Goal: Transaction & Acquisition: Purchase product/service

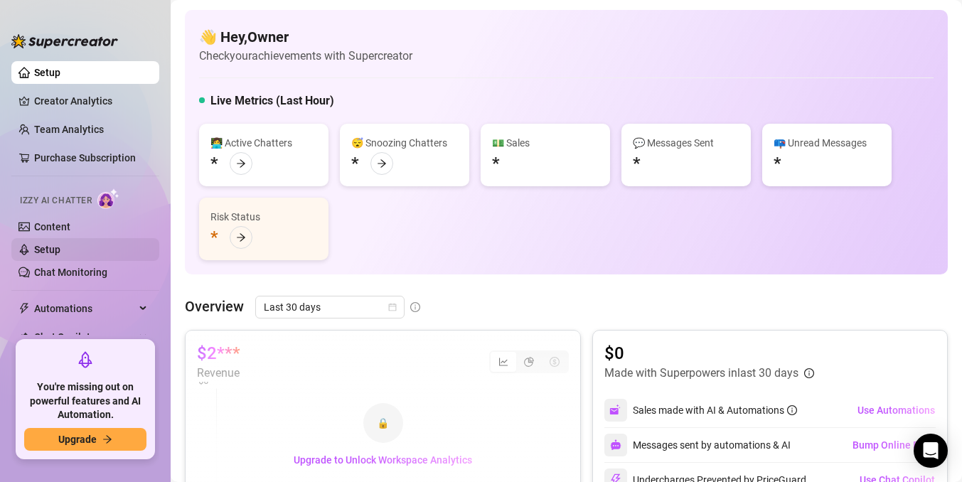
scroll to position [84, 0]
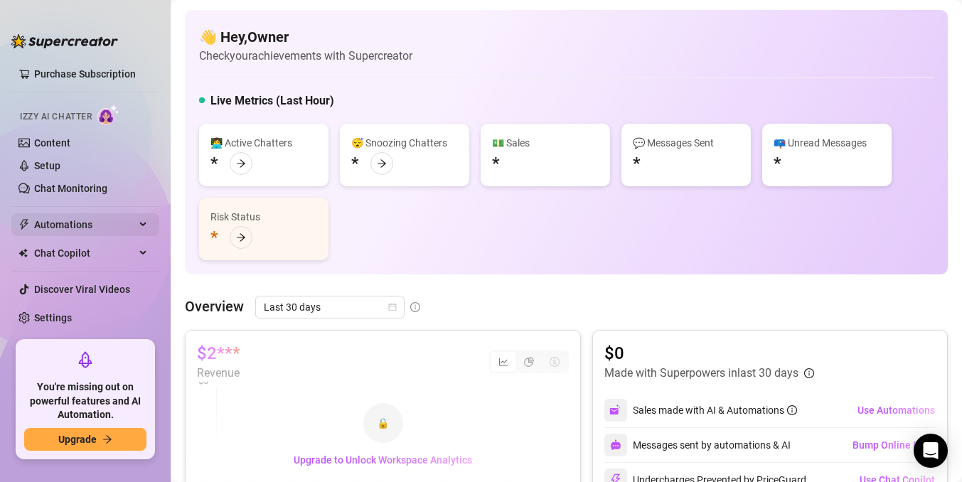
click at [85, 228] on span "Automations" at bounding box center [84, 224] width 101 height 23
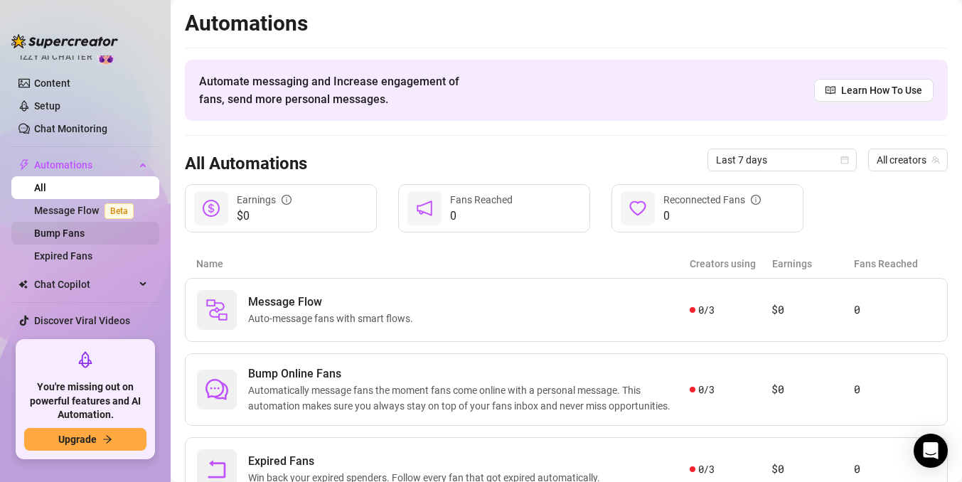
scroll to position [175, 0]
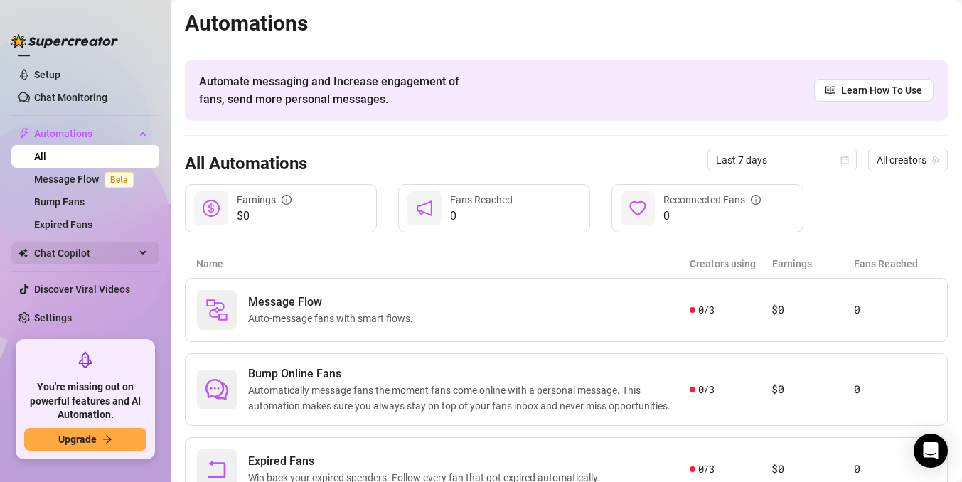
click at [123, 254] on span "Chat Copilot" at bounding box center [84, 253] width 101 height 23
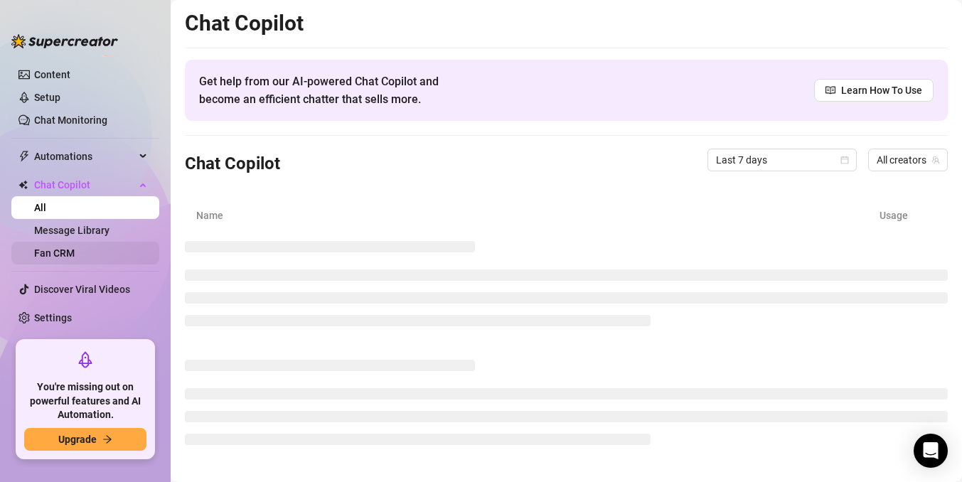
scroll to position [152, 0]
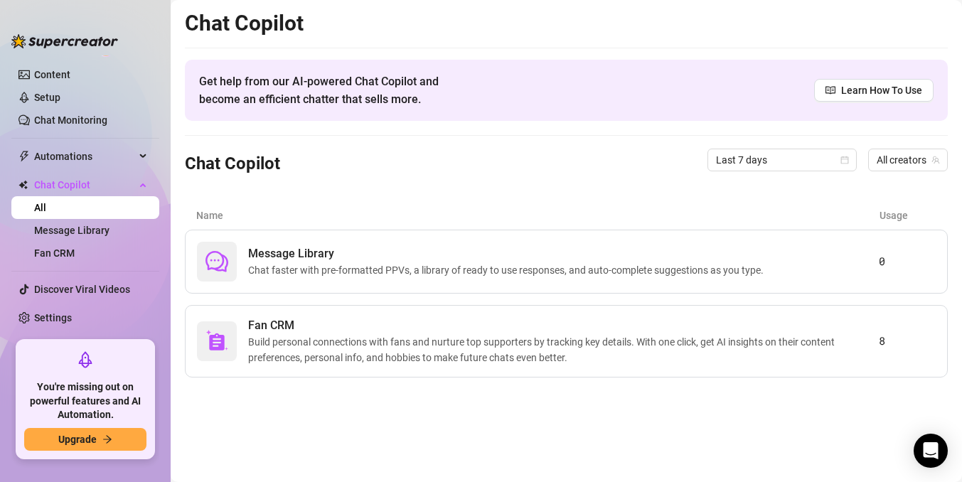
click at [46, 209] on link "All" at bounding box center [40, 207] width 12 height 11
click at [98, 289] on link "Discover Viral Videos" at bounding box center [82, 289] width 96 height 11
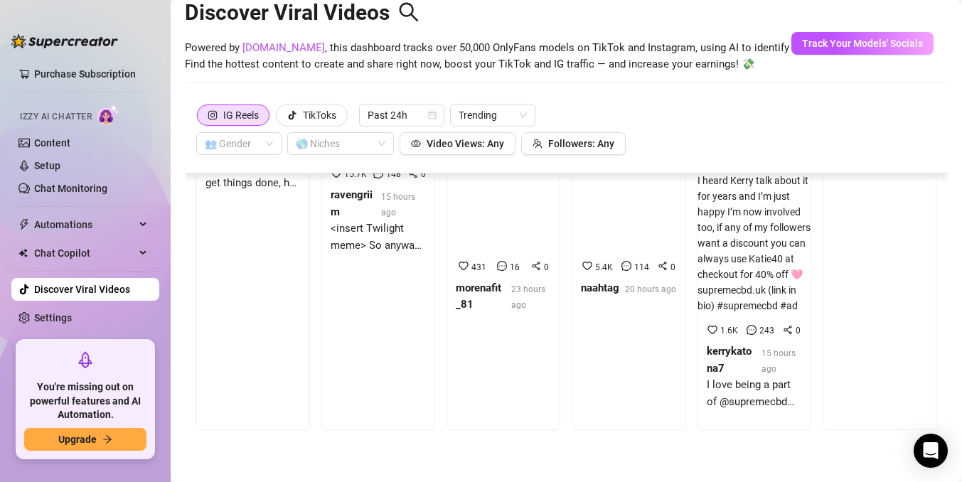
scroll to position [149, 0]
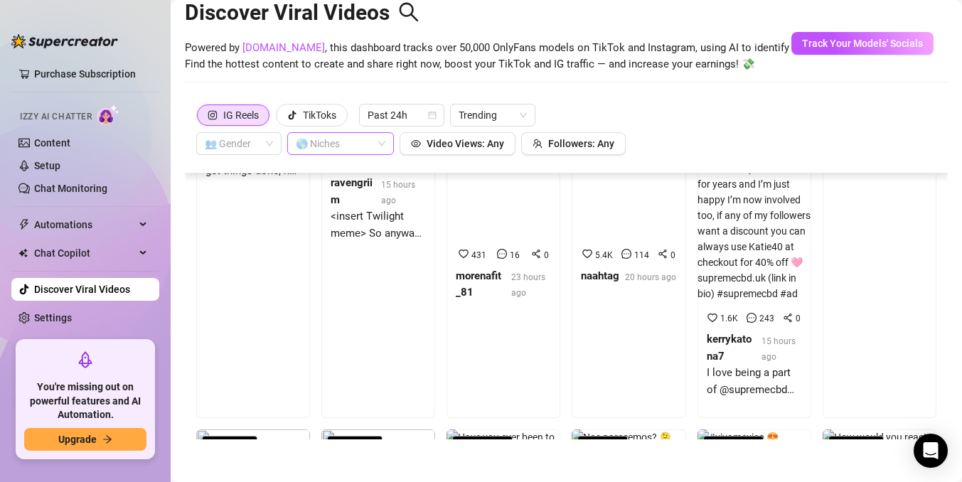
click at [323, 145] on div at bounding box center [333, 144] width 86 height 20
click at [351, 145] on div at bounding box center [333, 144] width 86 height 20
click at [369, 144] on div at bounding box center [333, 144] width 86 height 20
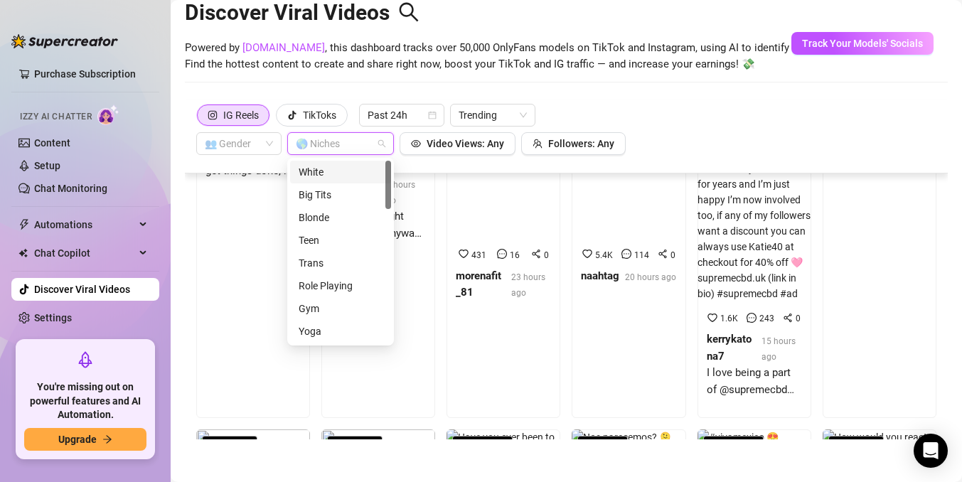
click at [343, 189] on div "Big Tits" at bounding box center [341, 195] width 84 height 16
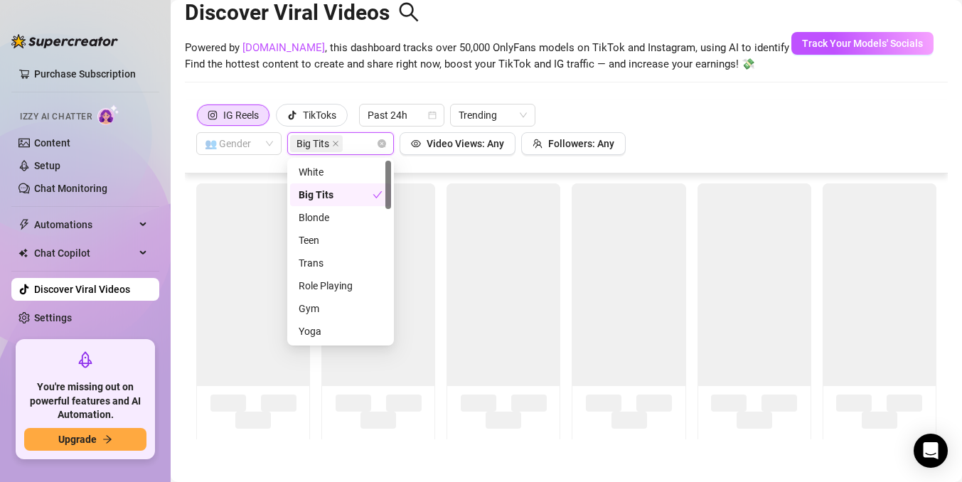
scroll to position [0, 0]
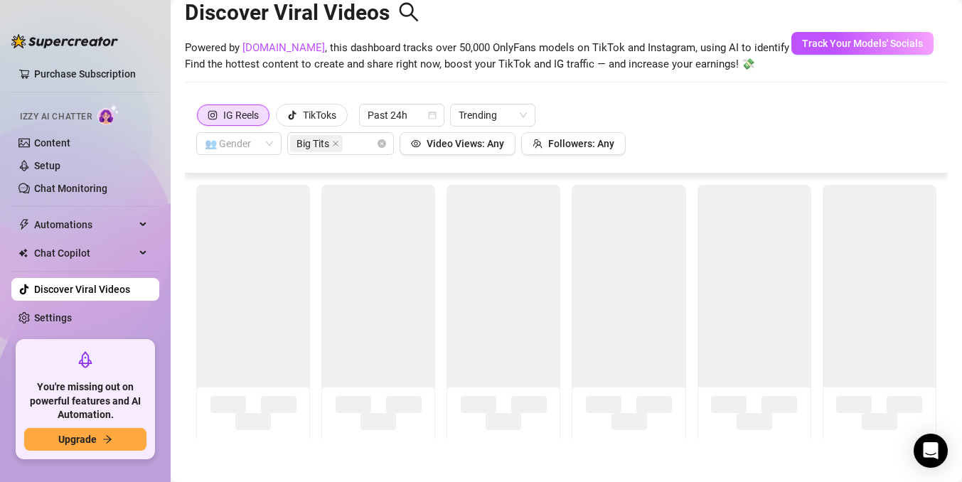
click at [694, 110] on div "IG Reels TikToks Past 24h Trending 👥 Gender Big Tits Video Views: Any Followers…" at bounding box center [566, 129] width 740 height 51
click at [506, 147] on button "Video Views: Any" at bounding box center [458, 143] width 116 height 23
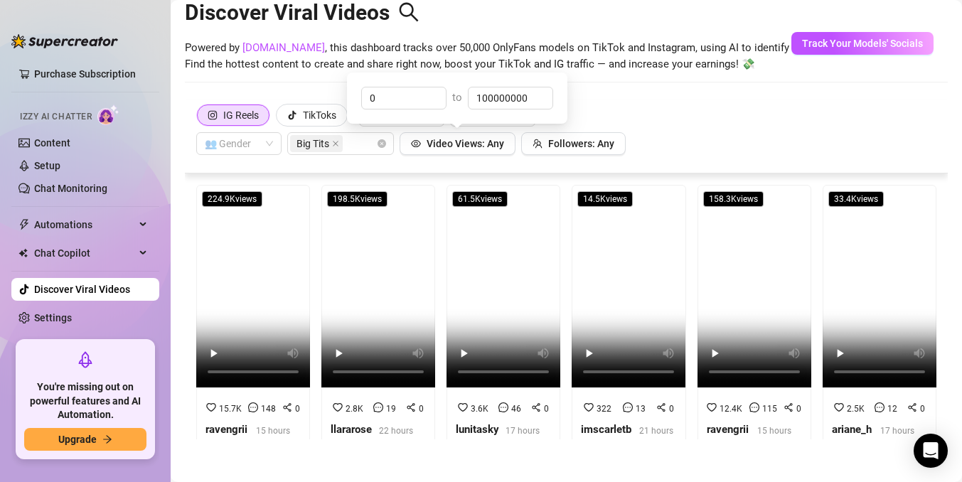
click at [665, 138] on div "IG Reels TikToks Past 24h Trending 👥 Gender Big Tits Video Views: Any Followers…" at bounding box center [566, 129] width 740 height 51
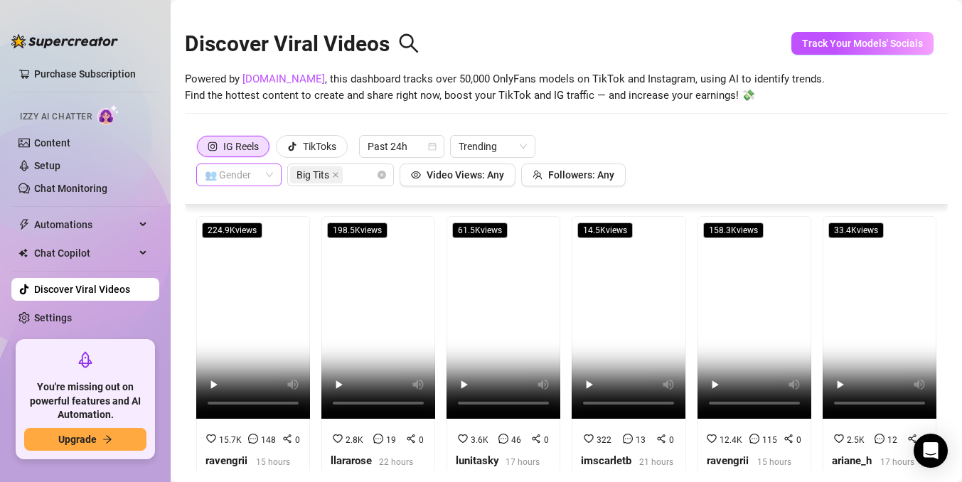
click at [252, 171] on input "search" at bounding box center [232, 174] width 55 height 21
click at [249, 203] on div "👩 [DEMOGRAPHIC_DATA]" at bounding box center [239, 204] width 63 height 16
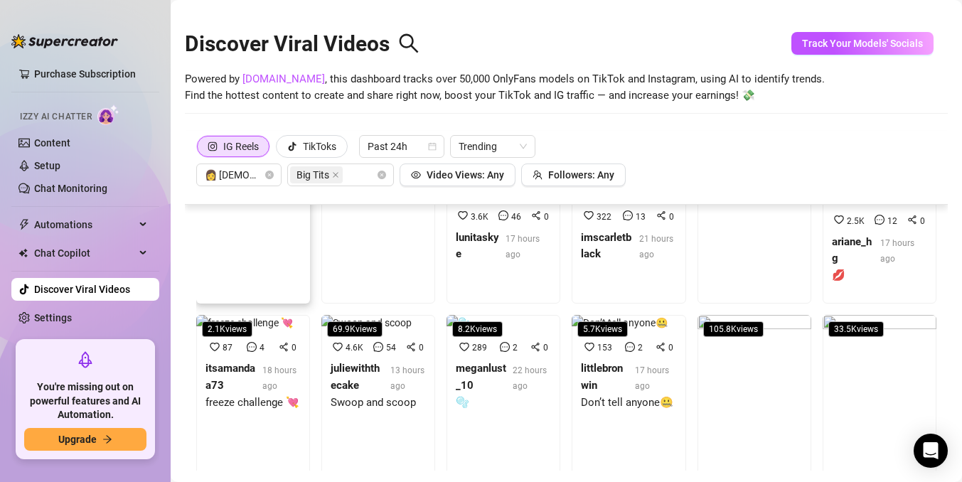
scroll to position [210, 0]
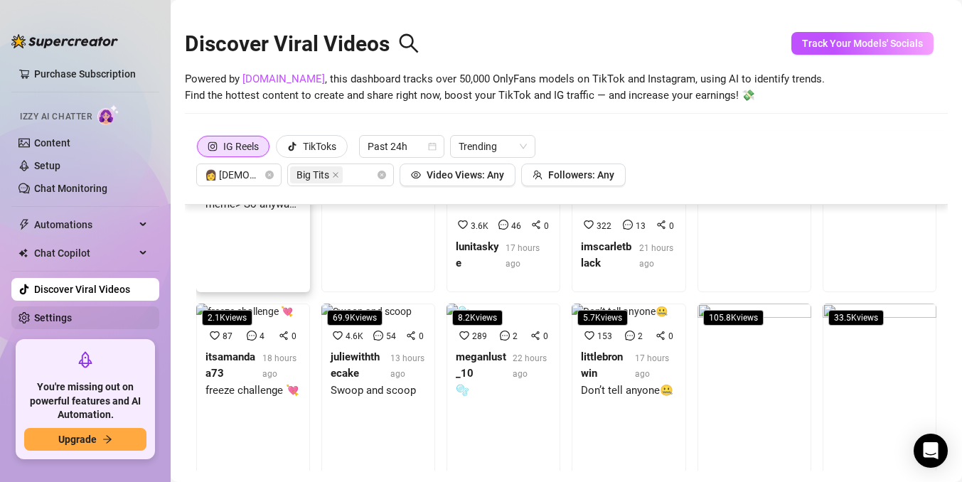
click at [70, 316] on link "Settings" at bounding box center [53, 317] width 38 height 11
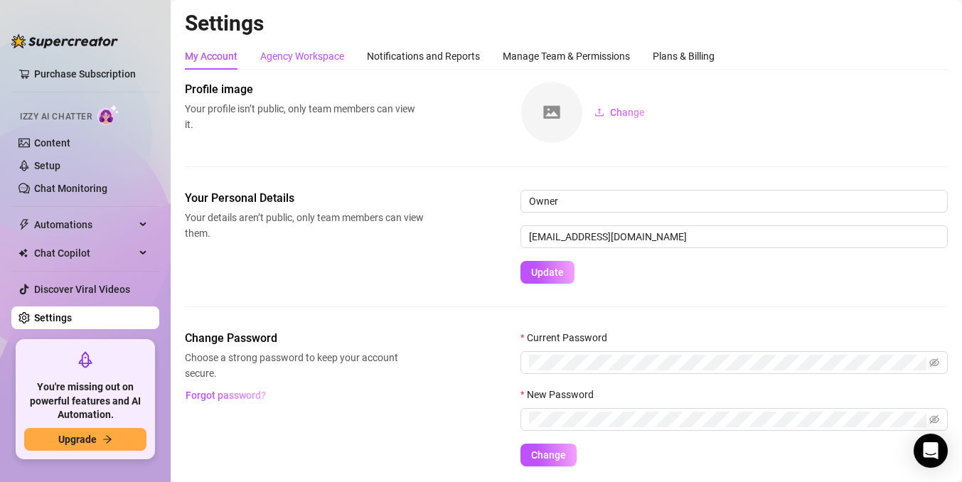
click at [292, 54] on div "Agency Workspace" at bounding box center [302, 56] width 84 height 16
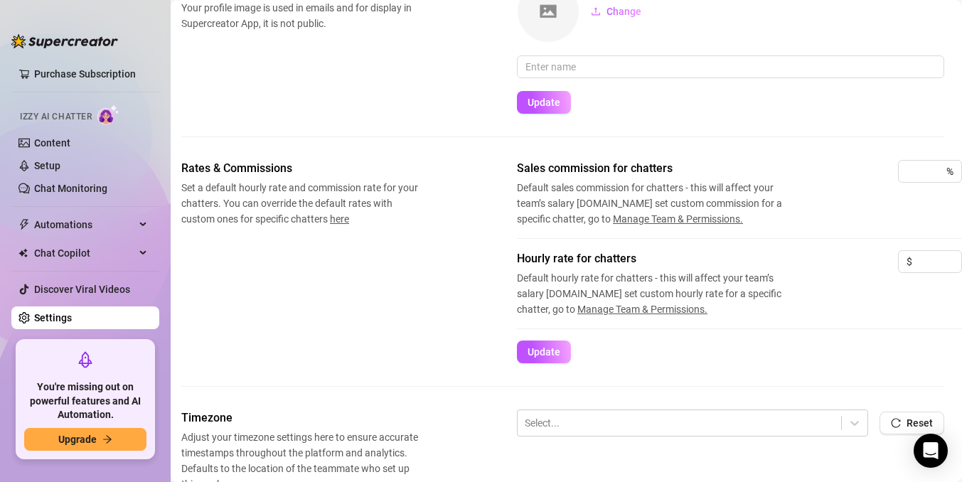
scroll to position [0, 4]
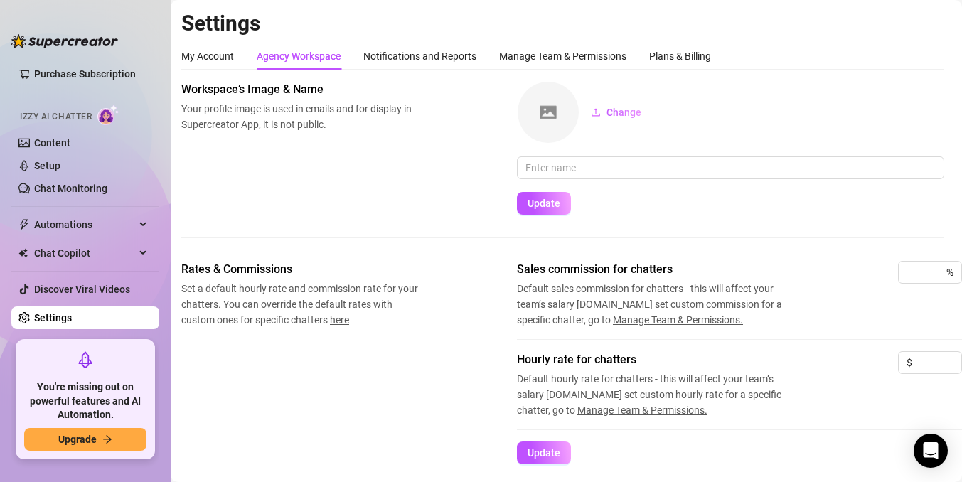
click at [83, 120] on span "Izzy AI Chatter" at bounding box center [56, 117] width 72 height 14
click at [68, 142] on link "Content" at bounding box center [52, 142] width 36 height 11
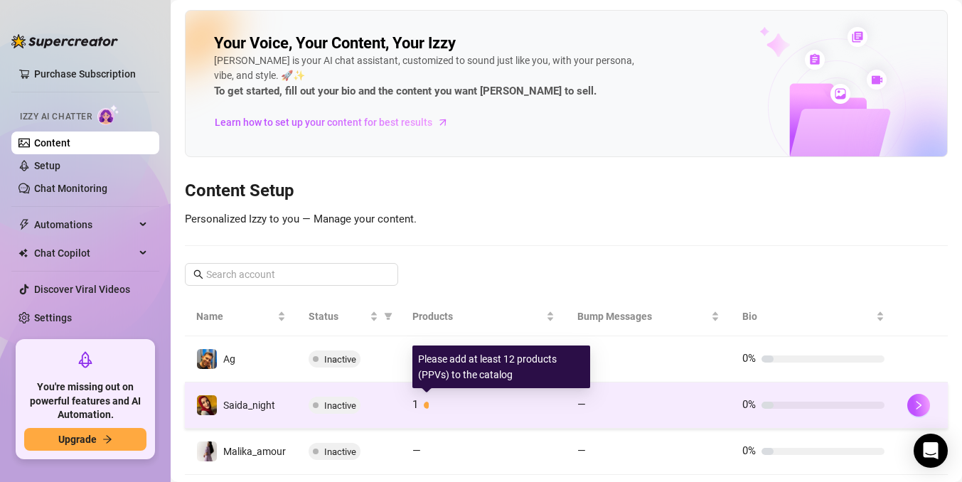
click at [420, 405] on div "1" at bounding box center [484, 405] width 142 height 17
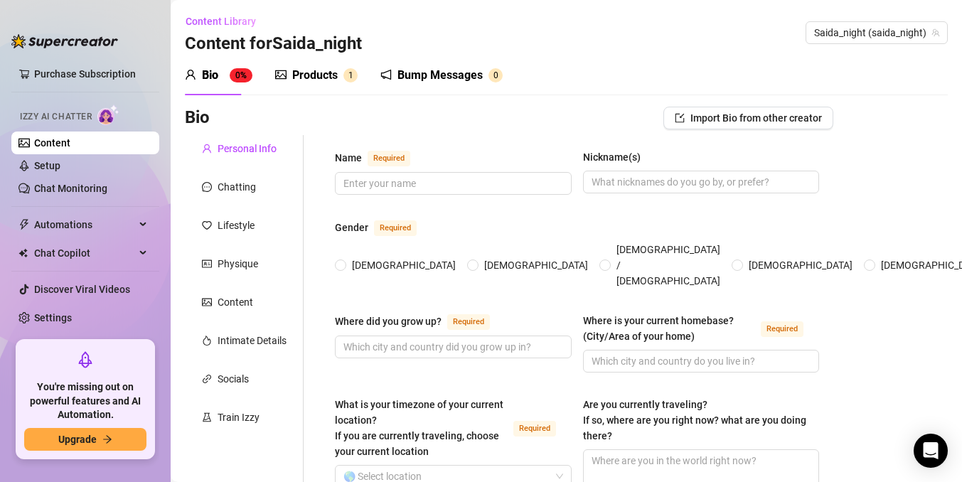
click at [314, 78] on div "Products" at bounding box center [315, 75] width 46 height 17
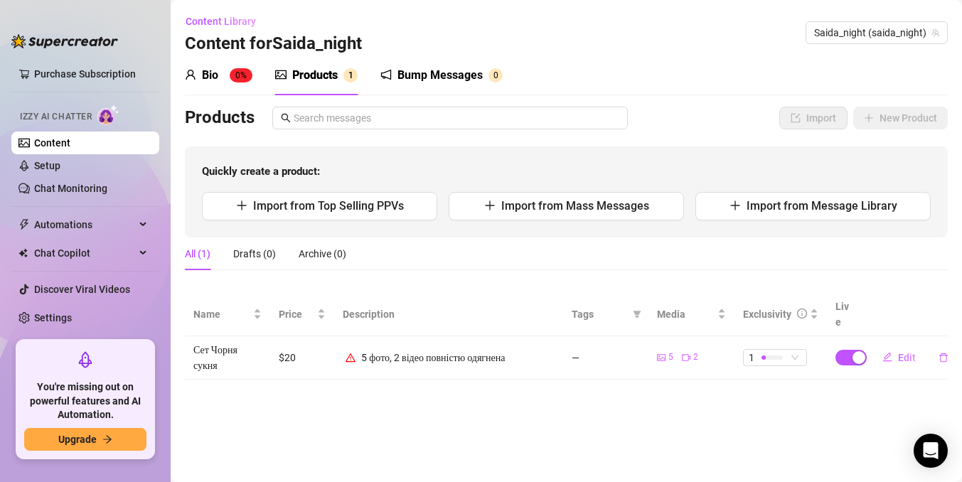
click at [393, 350] on div "5 фото, 2 відео повністю одягнена" at bounding box center [433, 358] width 144 height 16
click at [464, 350] on div "5 фото, 2 відео повністю одягнена" at bounding box center [433, 358] width 144 height 16
click at [218, 348] on td "Сет Чорня сукня" at bounding box center [227, 357] width 85 height 43
click at [218, 336] on td "Сет Чорня сукня" at bounding box center [227, 357] width 85 height 43
click at [786, 350] on div "1" at bounding box center [768, 358] width 38 height 16
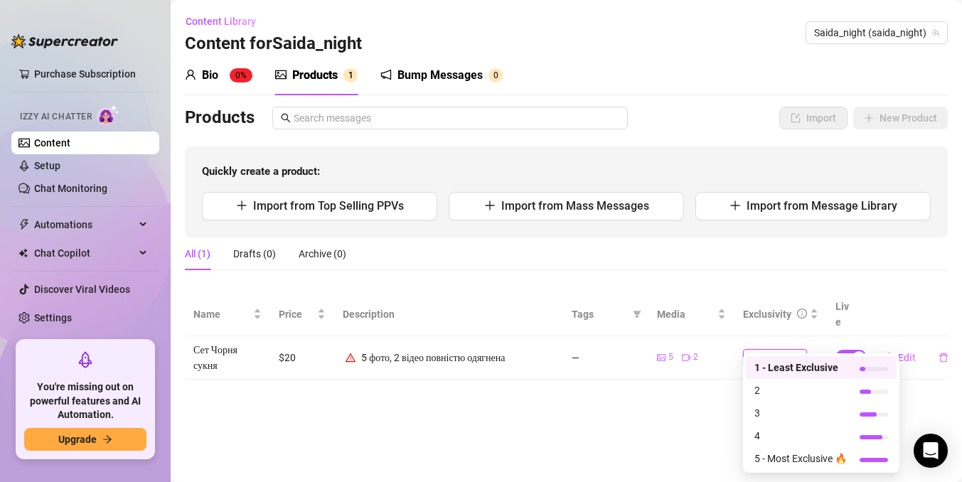
click at [787, 350] on span "1" at bounding box center [775, 358] width 53 height 16
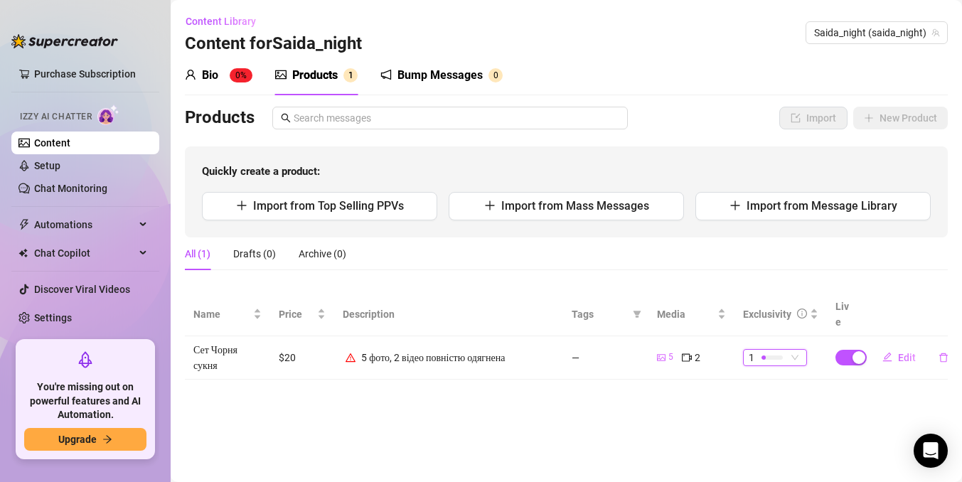
click at [687, 353] on icon "video-camera" at bounding box center [687, 358] width 10 height 10
click at [698, 388] on main "Content Library Content for Saida_night Saida_night (saida_night) Bio 0% Produc…" at bounding box center [567, 241] width 792 height 482
click at [850, 350] on button "button" at bounding box center [851, 358] width 31 height 16
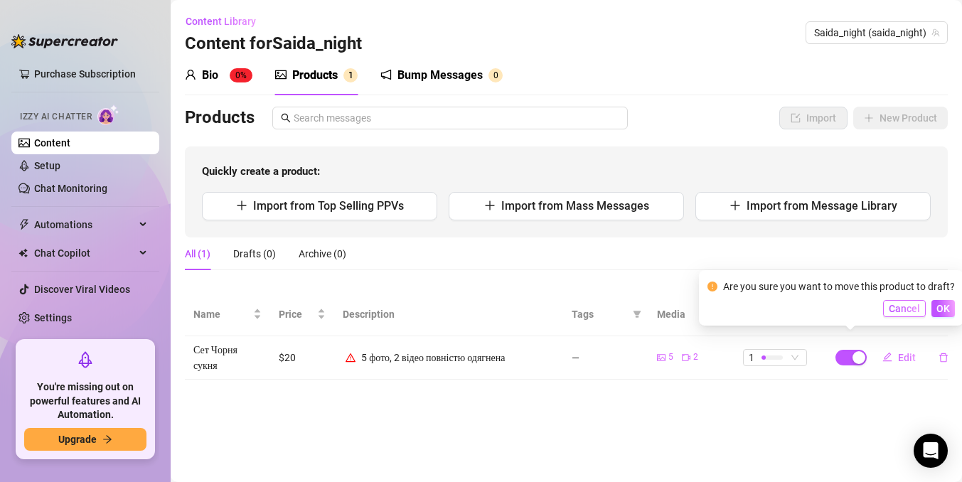
click at [909, 310] on span "Cancel" at bounding box center [904, 308] width 31 height 11
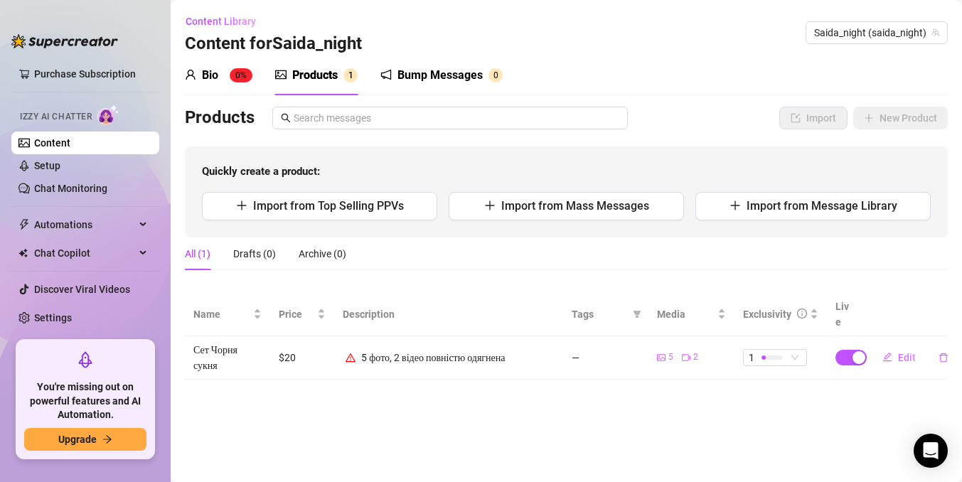
click at [208, 74] on div "Bio" at bounding box center [210, 75] width 16 height 17
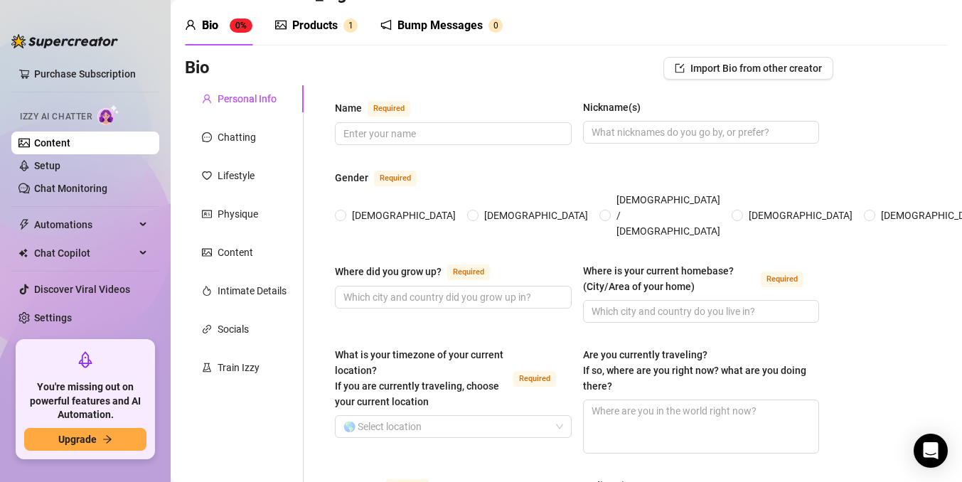
scroll to position [54, 0]
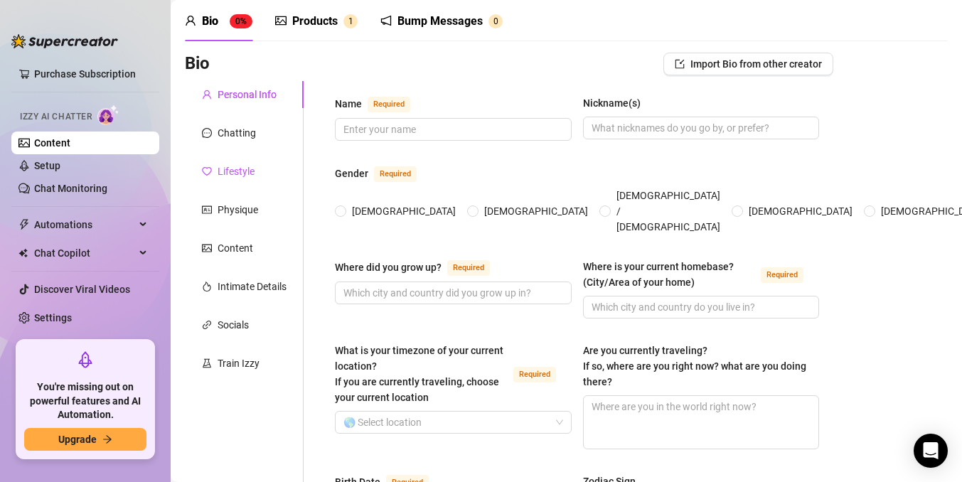
click at [225, 166] on div "Lifestyle" at bounding box center [236, 172] width 37 height 16
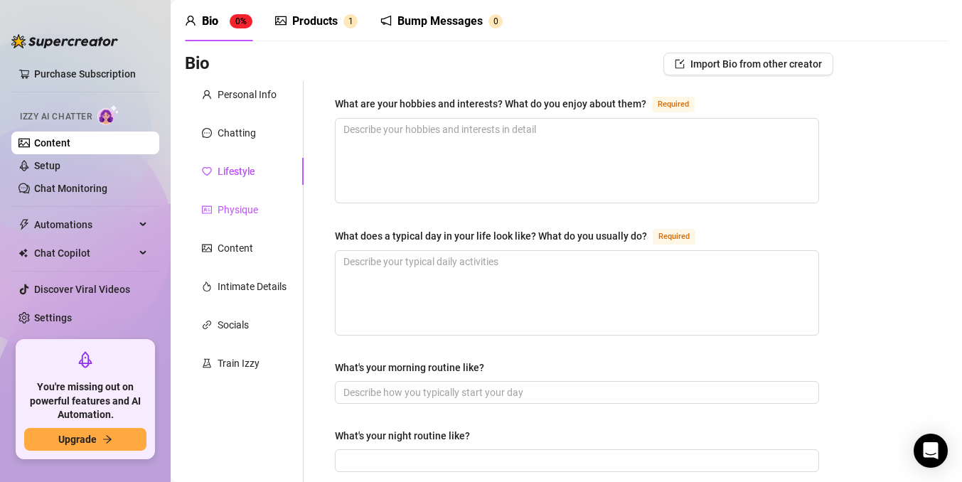
click at [241, 206] on div "Physique" at bounding box center [238, 210] width 41 height 16
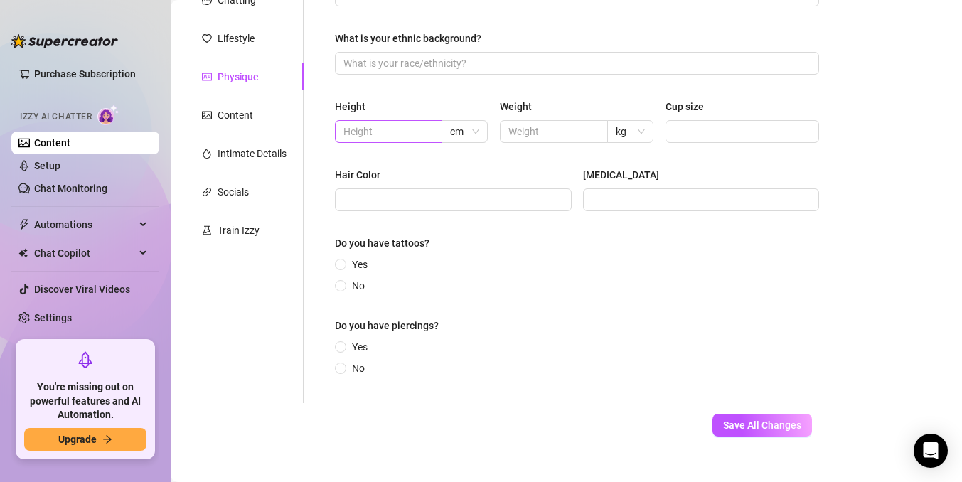
scroll to position [209, 0]
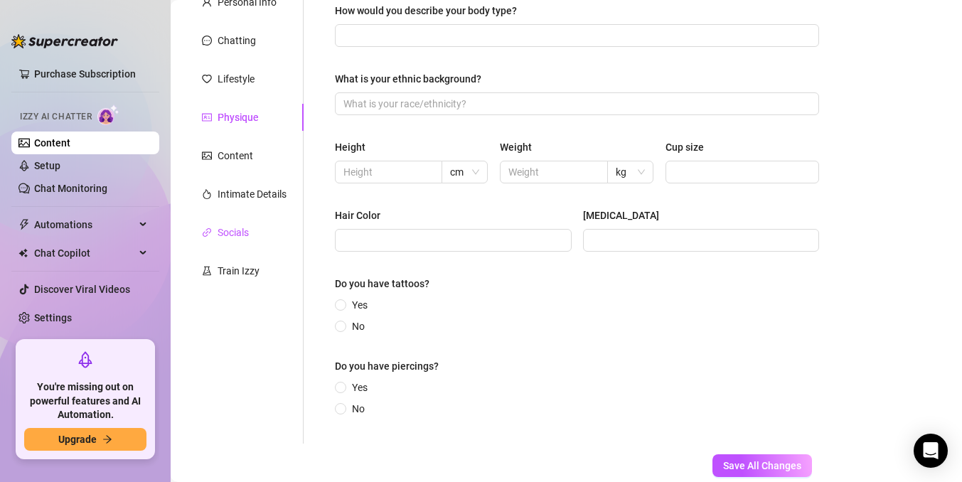
click at [225, 225] on div "Socials" at bounding box center [233, 233] width 31 height 16
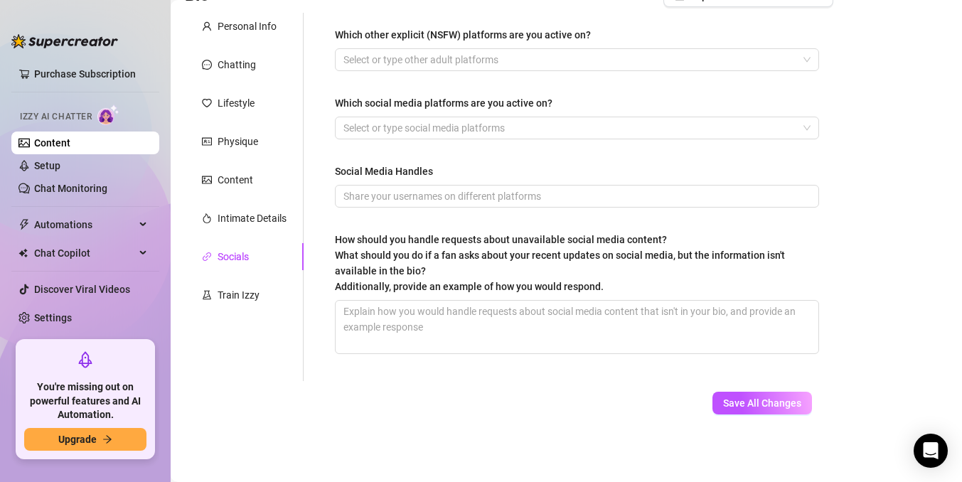
scroll to position [122, 0]
click at [240, 304] on div "Train Izzy" at bounding box center [244, 295] width 119 height 27
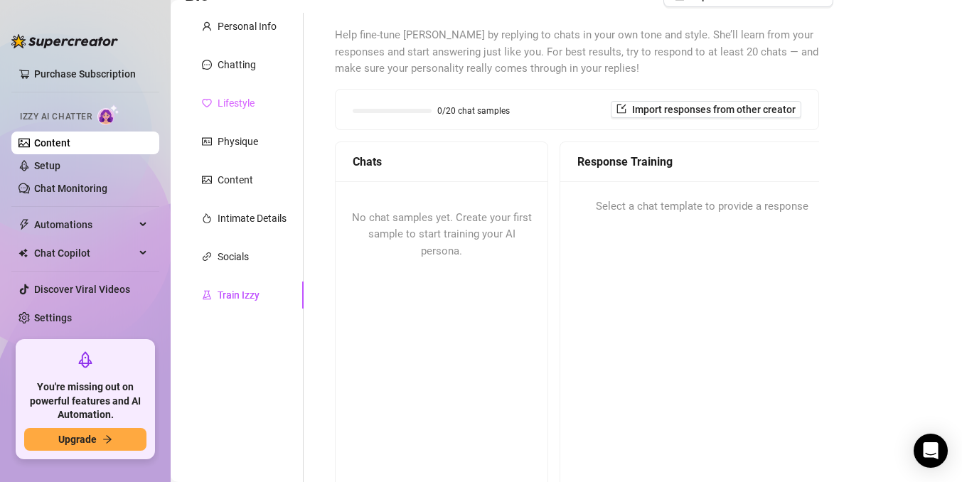
scroll to position [0, 0]
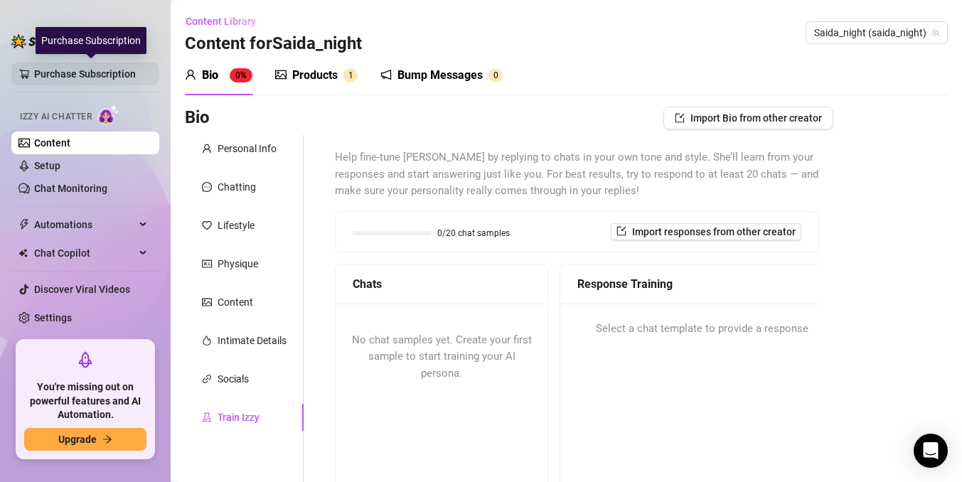
click at [75, 76] on link "Purchase Subscription" at bounding box center [91, 74] width 114 height 23
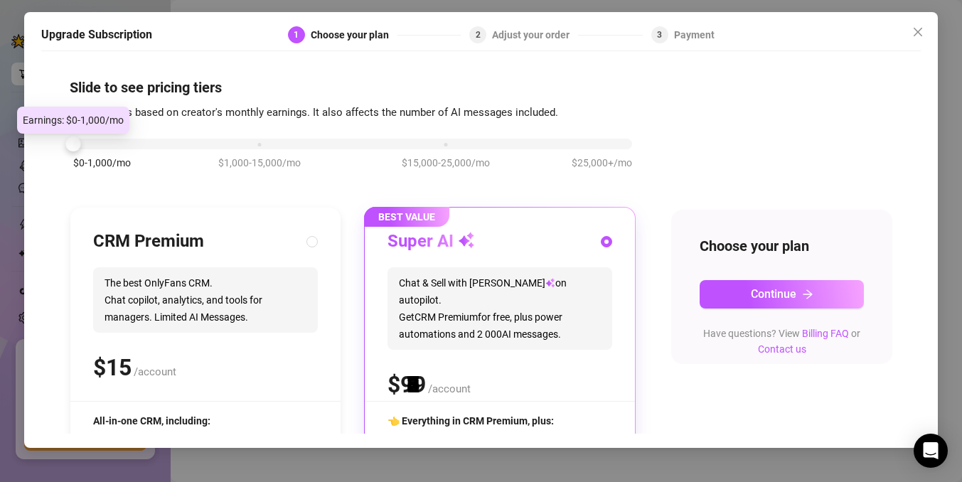
drag, startPoint x: 260, startPoint y: 141, endPoint x: 83, endPoint y: 147, distance: 176.5
click at [83, 144] on div "$0-1,000/mo $1,000-15,000/mo $15,000-25,000/mo $25,000+/mo" at bounding box center [352, 140] width 559 height 9
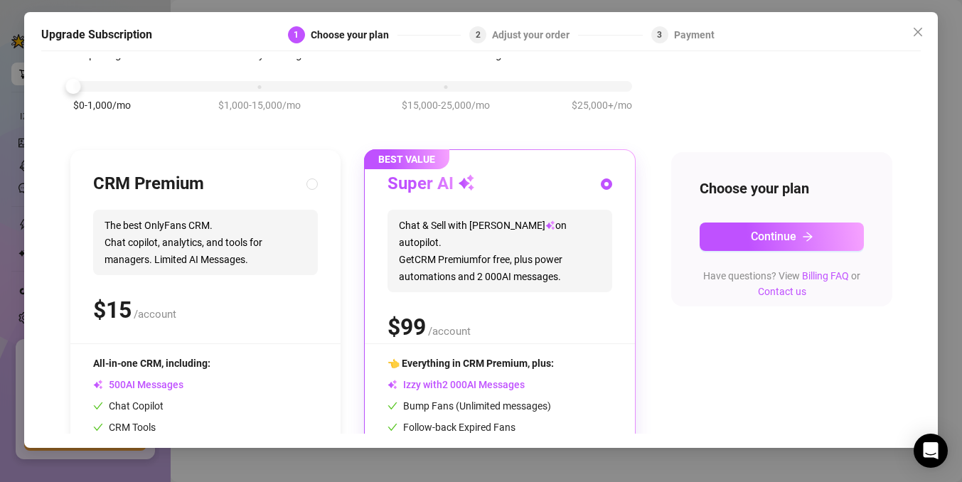
scroll to position [50, 0]
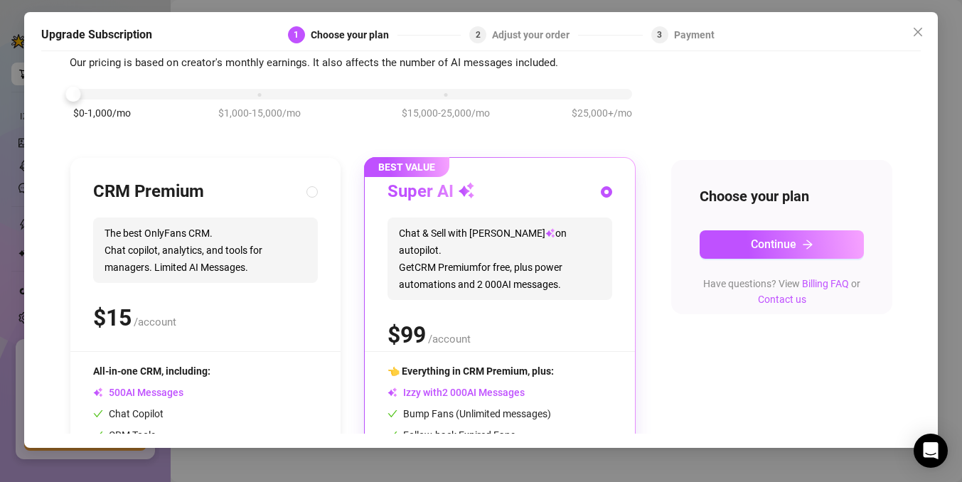
click at [156, 94] on div at bounding box center [352, 94] width 559 height 11
click at [91, 101] on div "$0-1,000/mo $1,000-15,000/mo $15,000-25,000/mo $25,000+/mo" at bounding box center [353, 111] width 566 height 80
drag, startPoint x: 76, startPoint y: 95, endPoint x: 150, endPoint y: 98, distance: 74.0
click at [150, 95] on div "$0-1,000/mo $1,000-15,000/mo $15,000-25,000/mo $25,000+/mo" at bounding box center [352, 90] width 559 height 9
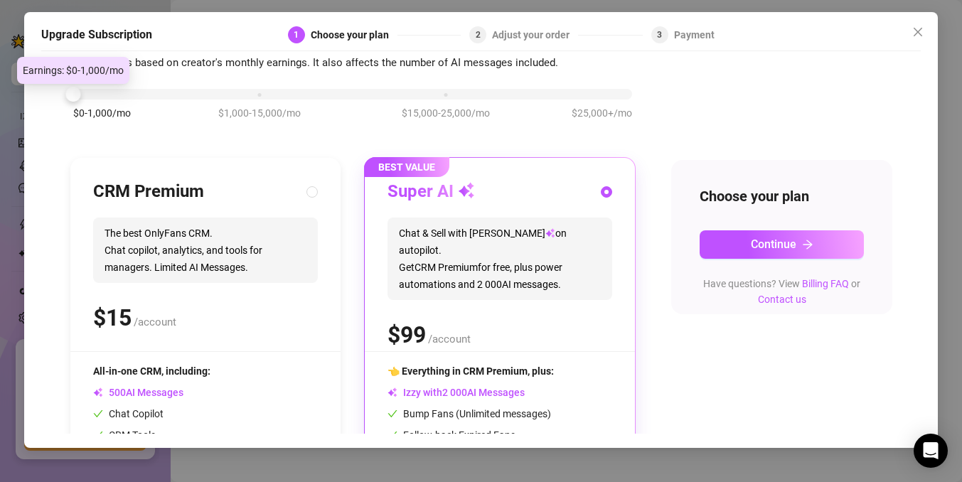
drag, startPoint x: 75, startPoint y: 97, endPoint x: 185, endPoint y: 99, distance: 109.5
click at [185, 95] on div "$0-1,000/mo $1,000-15,000/mo $15,000-25,000/mo $25,000+/mo" at bounding box center [352, 90] width 559 height 9
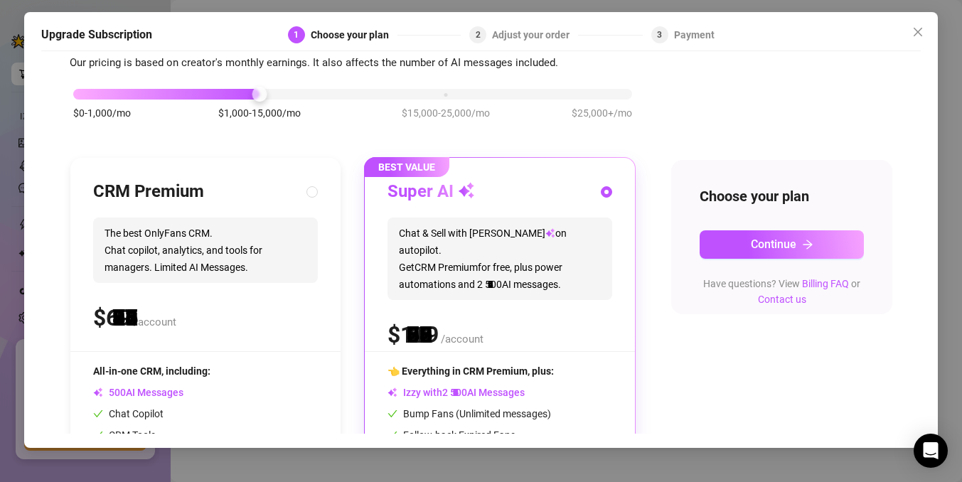
click at [185, 99] on div at bounding box center [166, 94] width 186 height 11
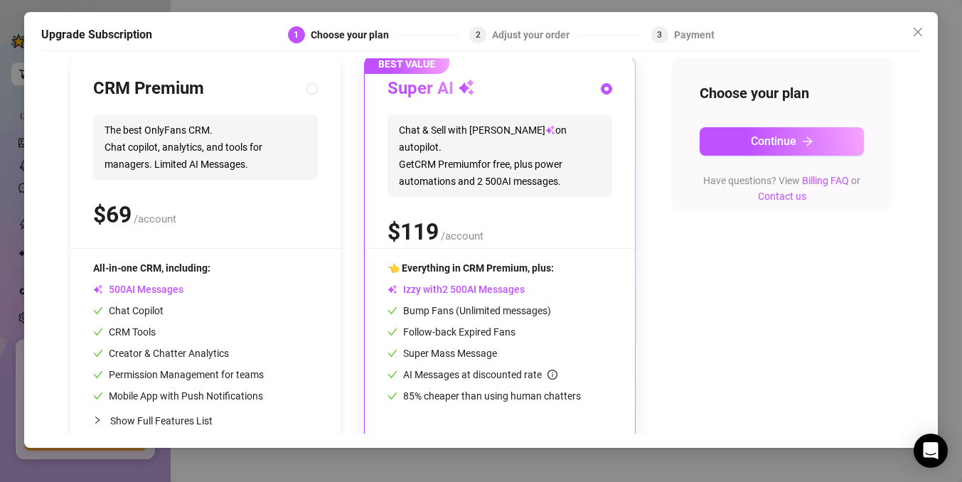
scroll to position [142, 0]
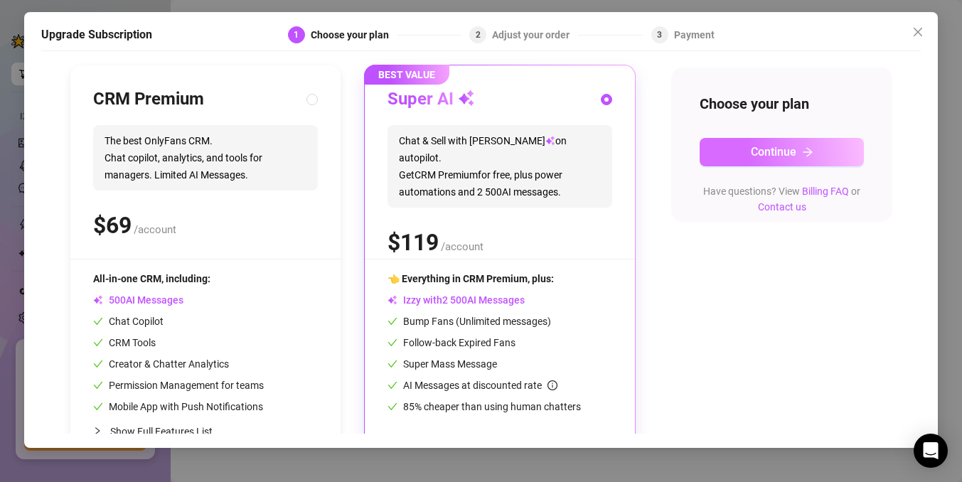
click at [814, 159] on button "Continue" at bounding box center [782, 152] width 164 height 28
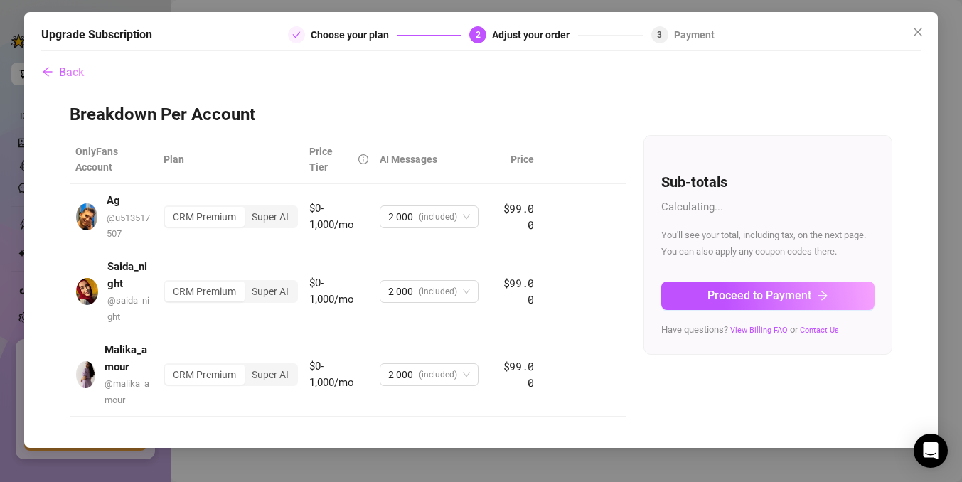
scroll to position [0, 0]
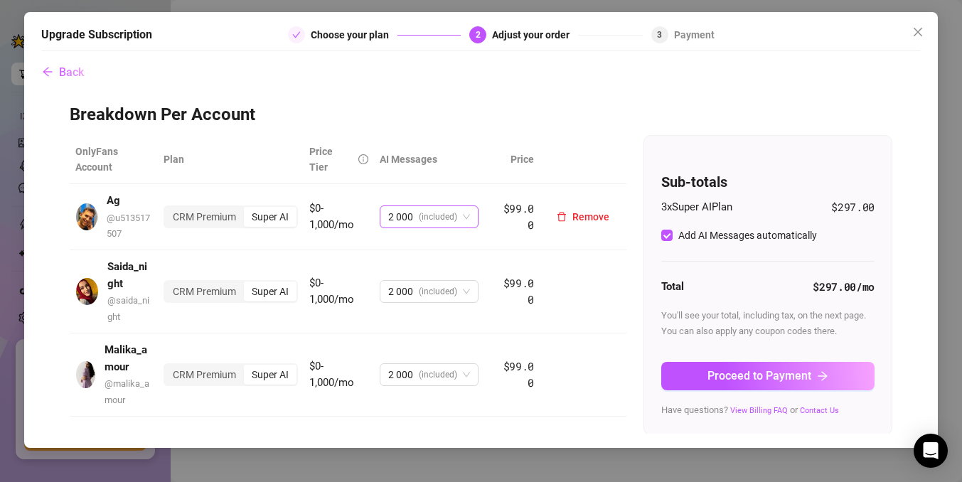
click at [456, 223] on span "(included)" at bounding box center [438, 216] width 38 height 21
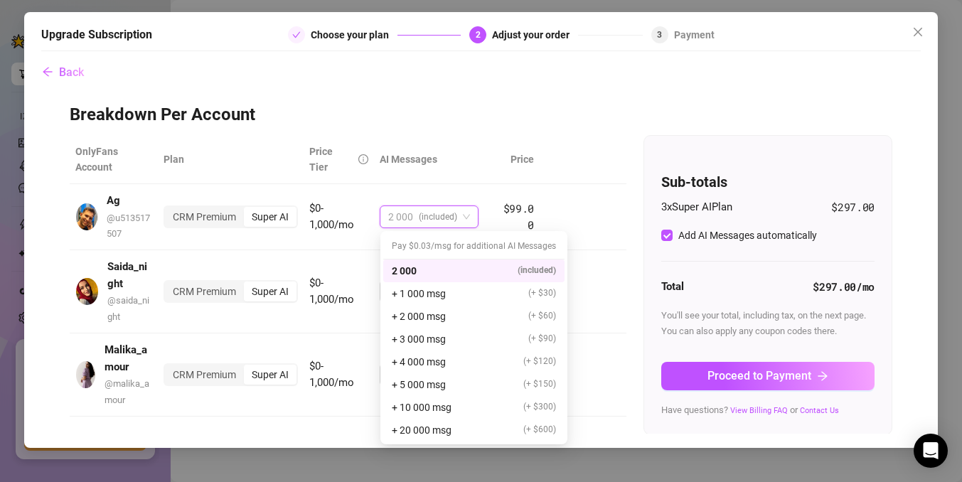
click at [504, 128] on div "Breakdown Per Account OnlyFans Account Plan Price Tier AI Messages Price Ag @ u…" at bounding box center [481, 269] width 823 height 331
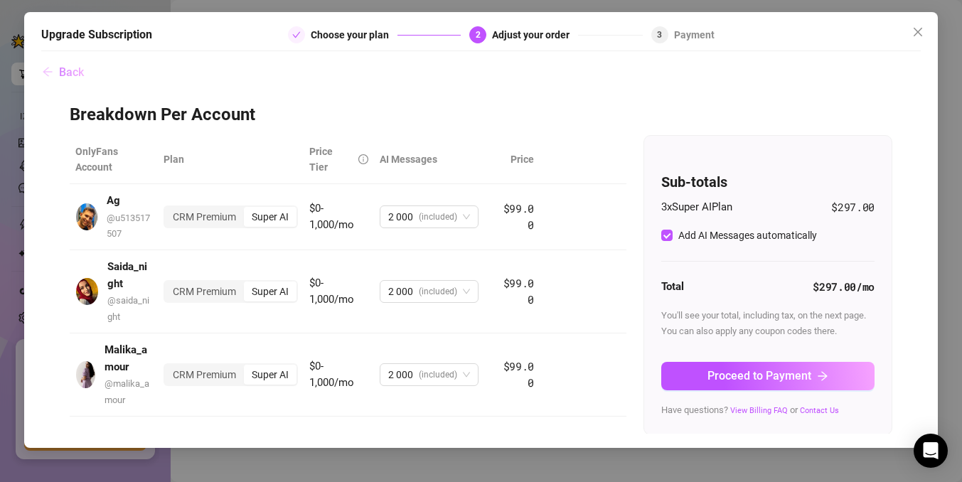
click at [67, 65] on span "Back" at bounding box center [71, 72] width 25 height 14
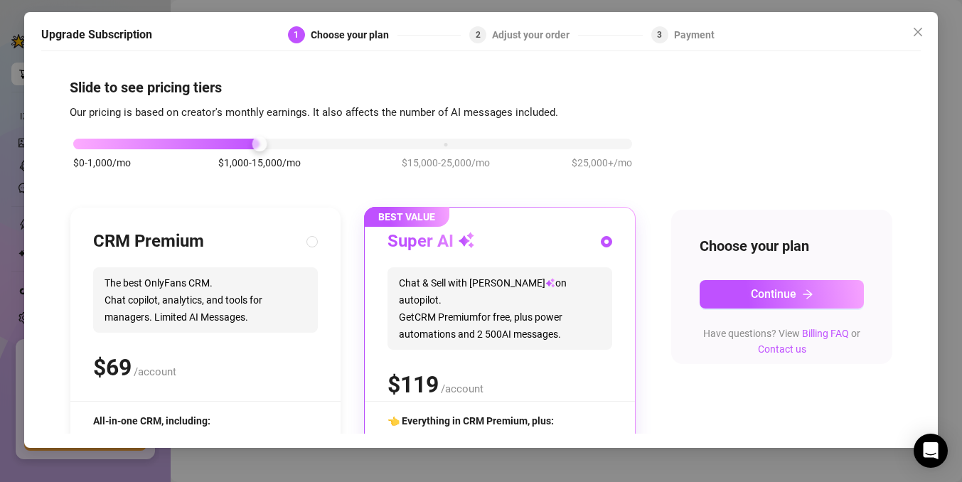
click at [291, 250] on div "CRM Premium" at bounding box center [205, 241] width 225 height 23
radio input "true"
radio input "false"
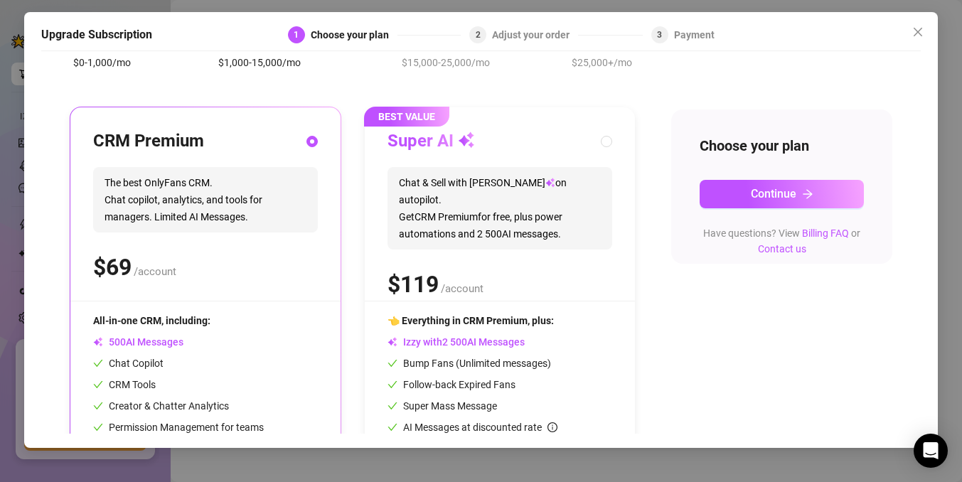
scroll to position [180, 0]
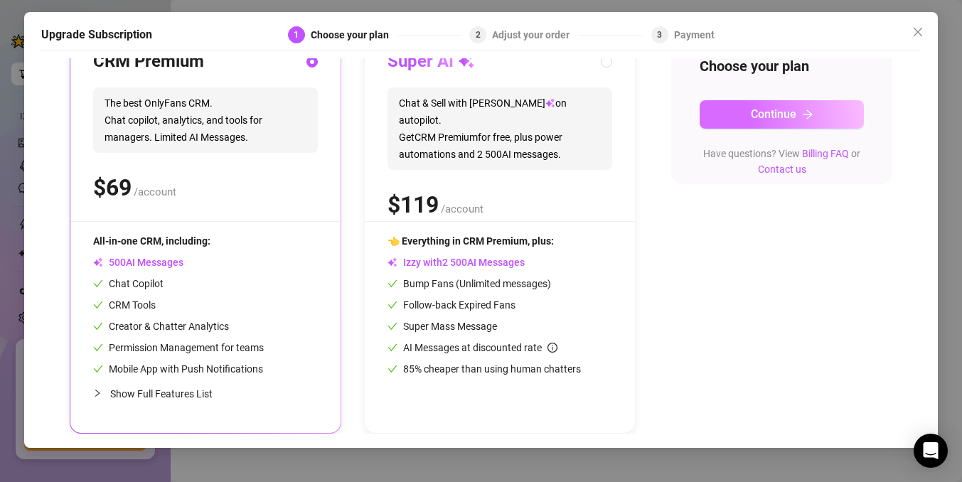
click at [763, 124] on button "Continue" at bounding box center [782, 114] width 164 height 28
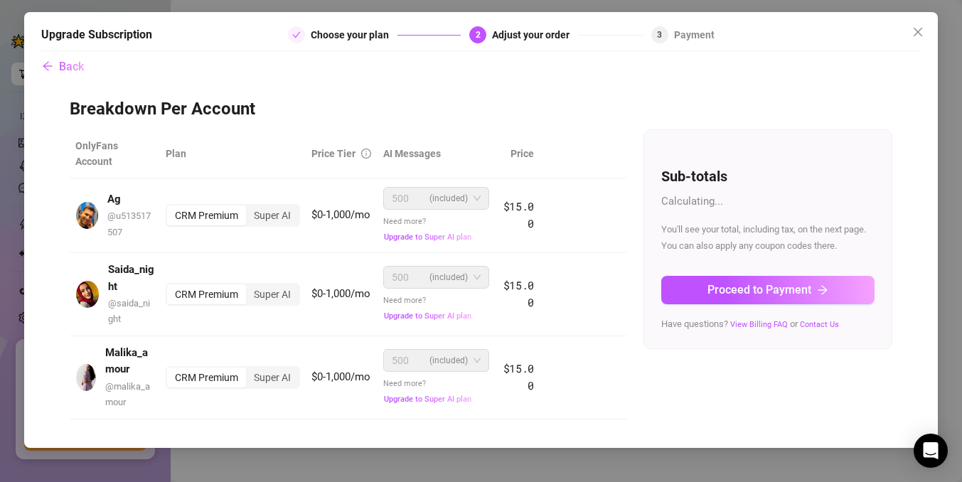
scroll to position [4, 0]
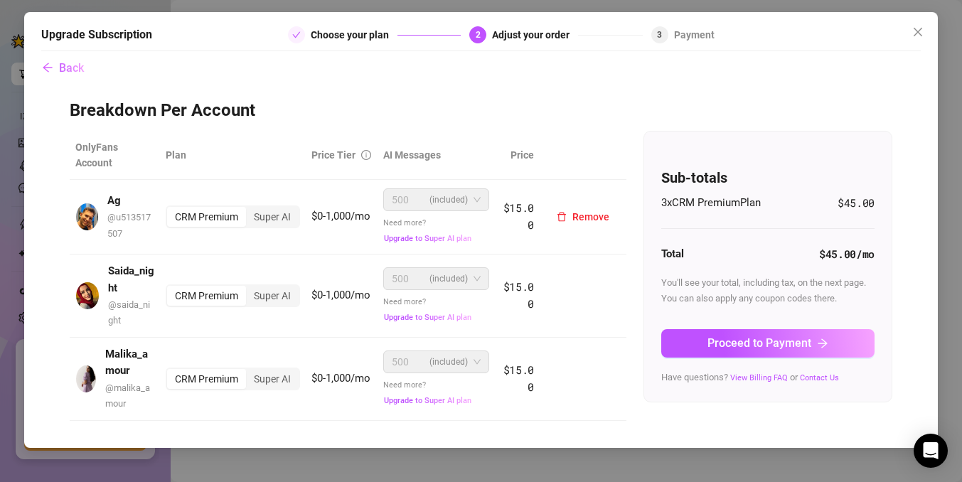
click at [431, 205] on span "(included)" at bounding box center [449, 199] width 38 height 21
click at [605, 218] on span "Remove" at bounding box center [591, 216] width 37 height 11
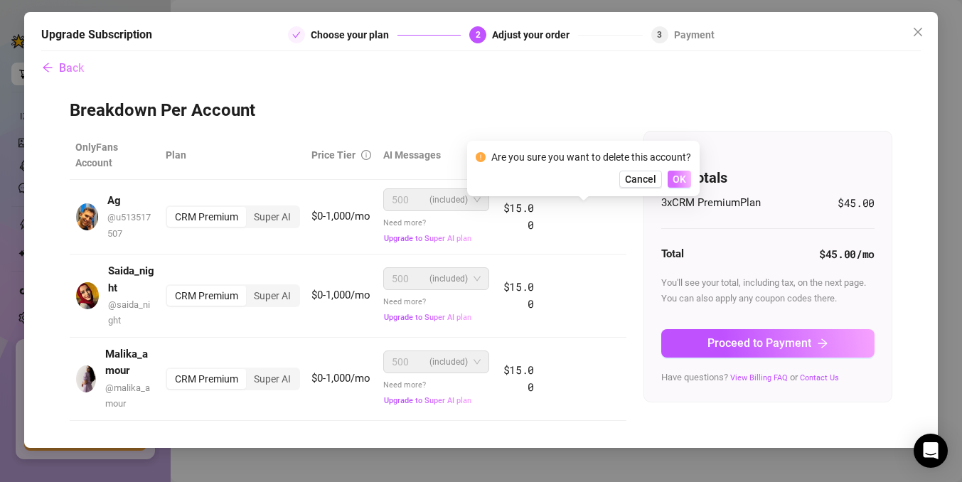
click at [679, 181] on span "OK" at bounding box center [680, 179] width 14 height 11
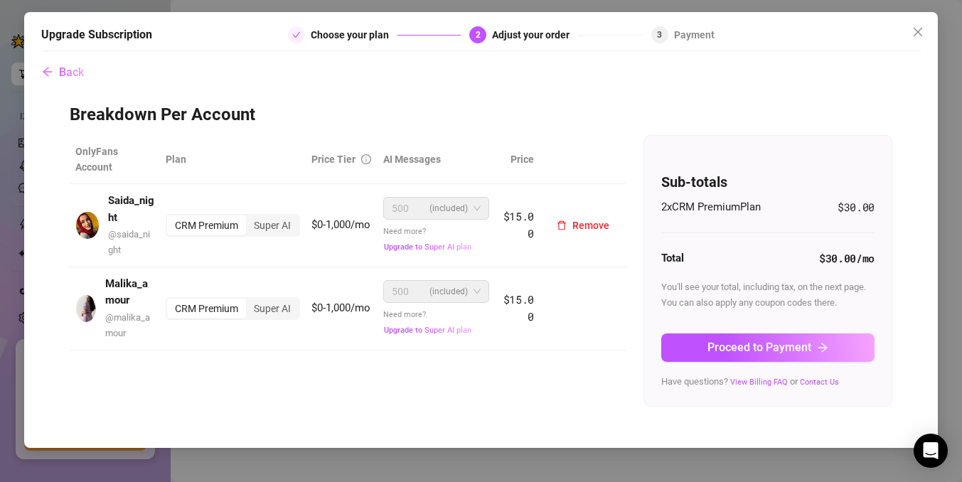
click at [460, 206] on span "(included)" at bounding box center [449, 208] width 38 height 21
click at [50, 79] on button "Back" at bounding box center [62, 72] width 43 height 28
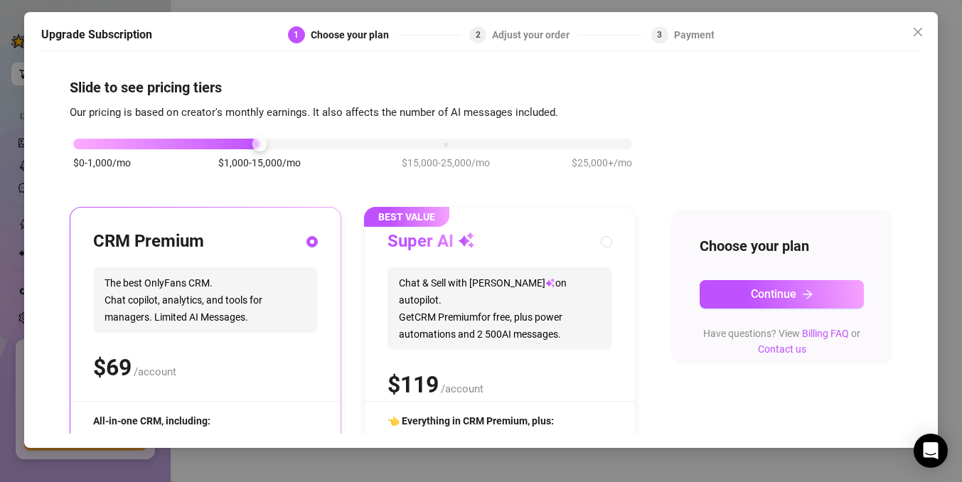
click at [930, 21] on div "Upgrade Subscription 1 Choose your plan 2 Adjust your order 3 Payment Slide to …" at bounding box center [481, 230] width 914 height 436
click at [925, 23] on button "Close" at bounding box center [918, 32] width 23 height 23
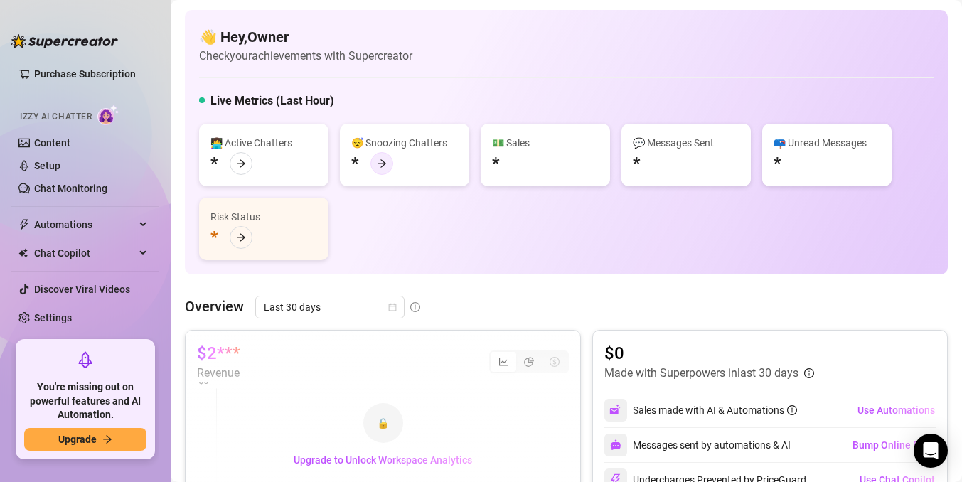
click at [389, 159] on div at bounding box center [382, 163] width 23 height 23
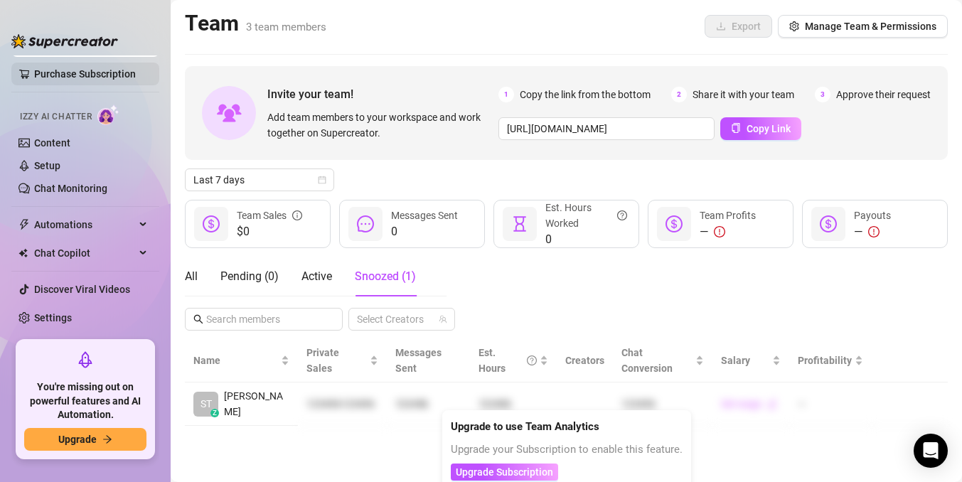
click at [72, 78] on link "Purchase Subscription" at bounding box center [91, 74] width 114 height 23
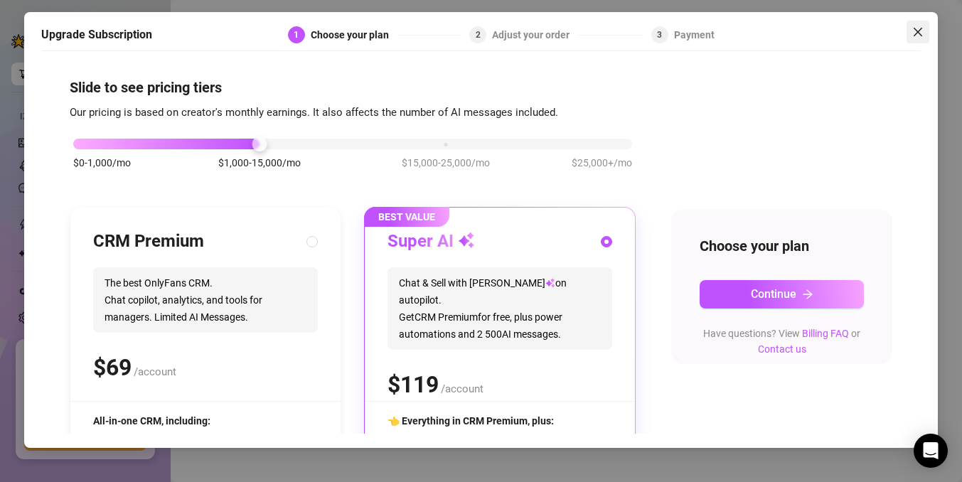
click at [917, 35] on icon "close" at bounding box center [917, 31] width 11 height 11
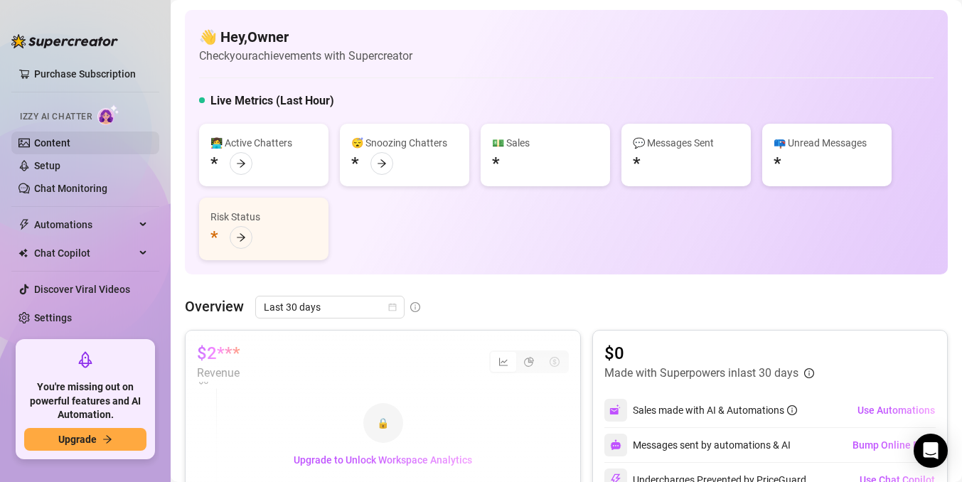
click at [43, 145] on link "Content" at bounding box center [52, 142] width 36 height 11
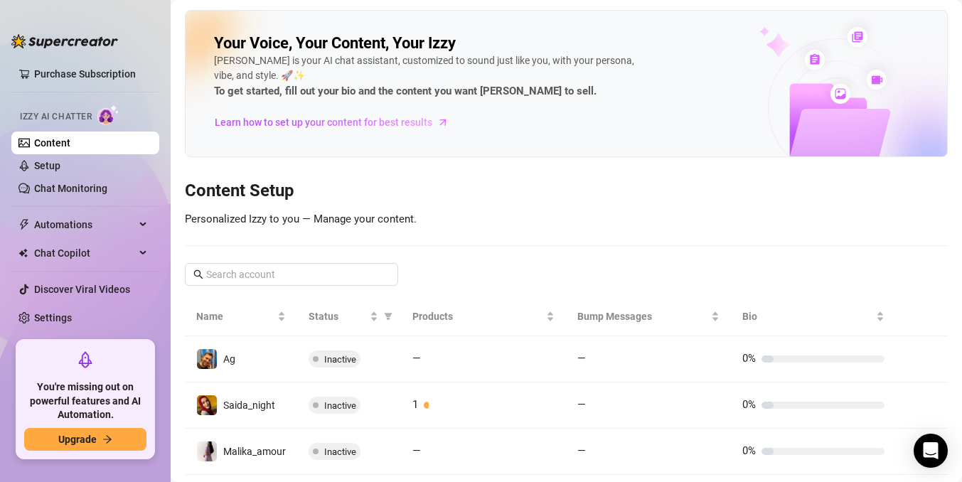
click at [51, 46] on img at bounding box center [64, 41] width 107 height 14
click at [60, 38] on img at bounding box center [64, 41] width 107 height 14
click at [68, 229] on span "Automations" at bounding box center [84, 224] width 101 height 23
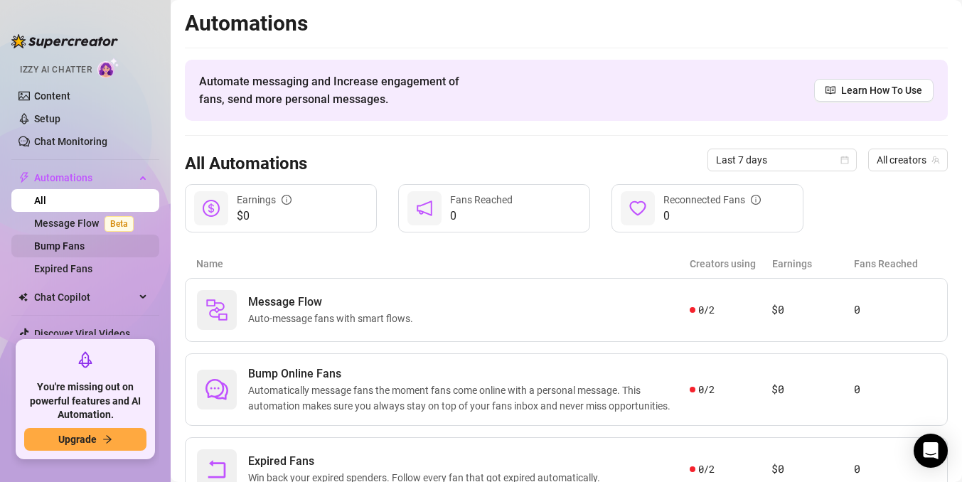
scroll to position [162, 0]
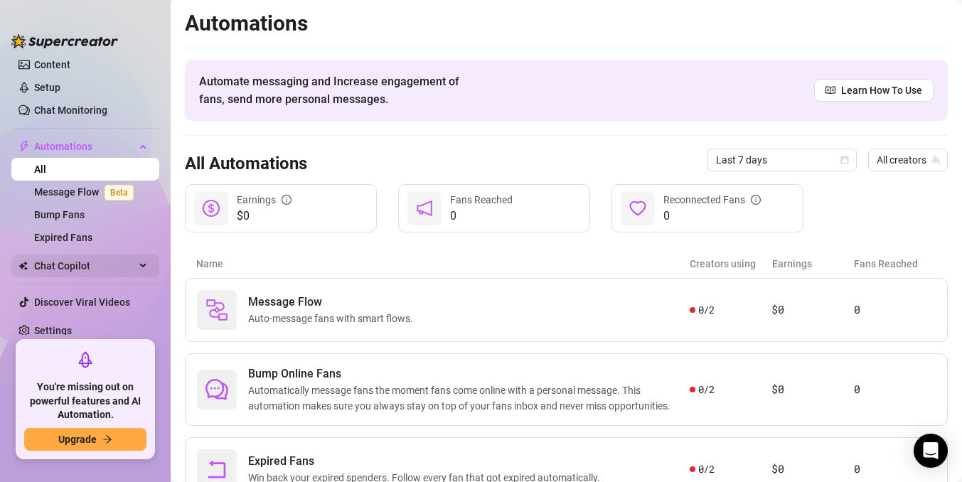
click at [72, 265] on span "Chat Copilot" at bounding box center [84, 266] width 101 height 23
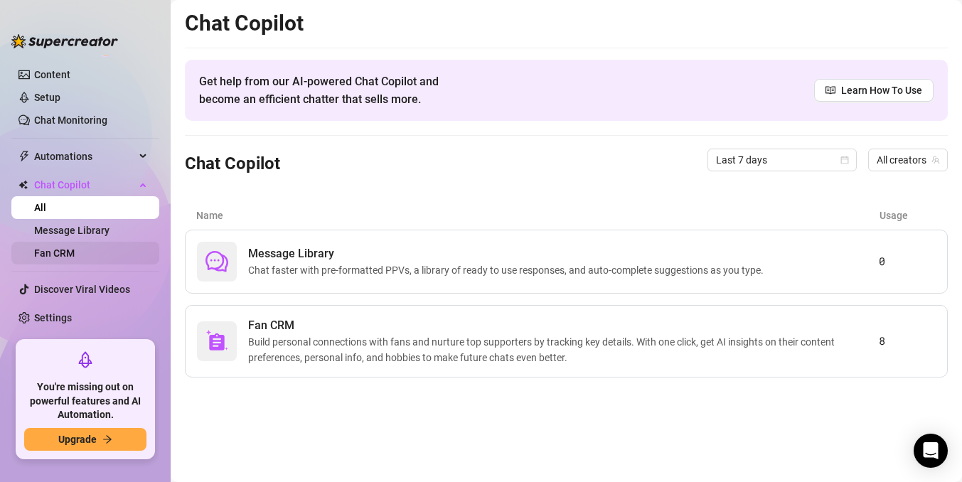
scroll to position [152, 0]
click at [74, 230] on link "Message Library" at bounding box center [71, 230] width 75 height 11
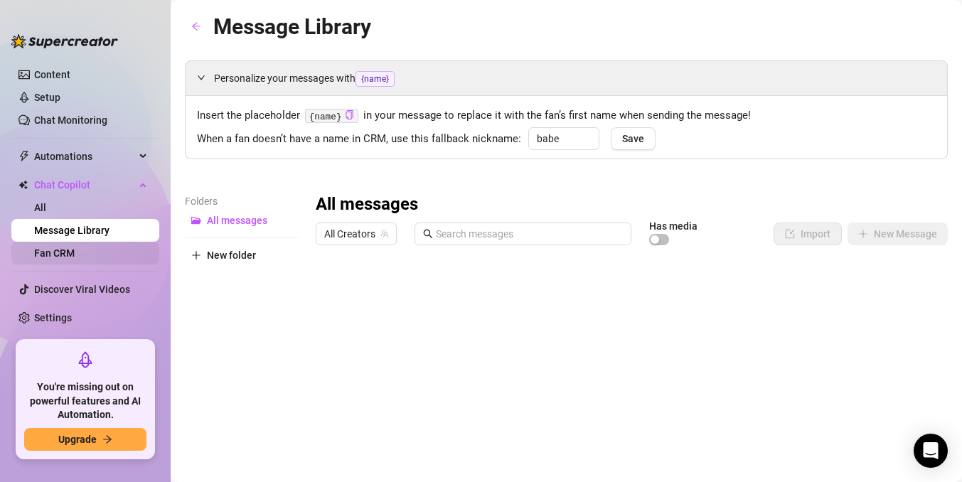
click at [75, 259] on link "Fan CRM" at bounding box center [54, 253] width 41 height 11
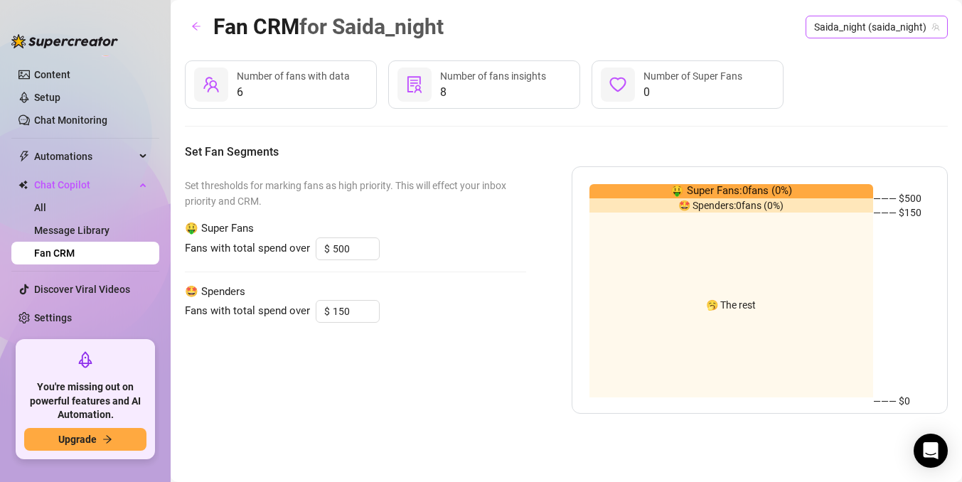
click at [904, 31] on span "Saida_night (saida_night)" at bounding box center [876, 26] width 125 height 21
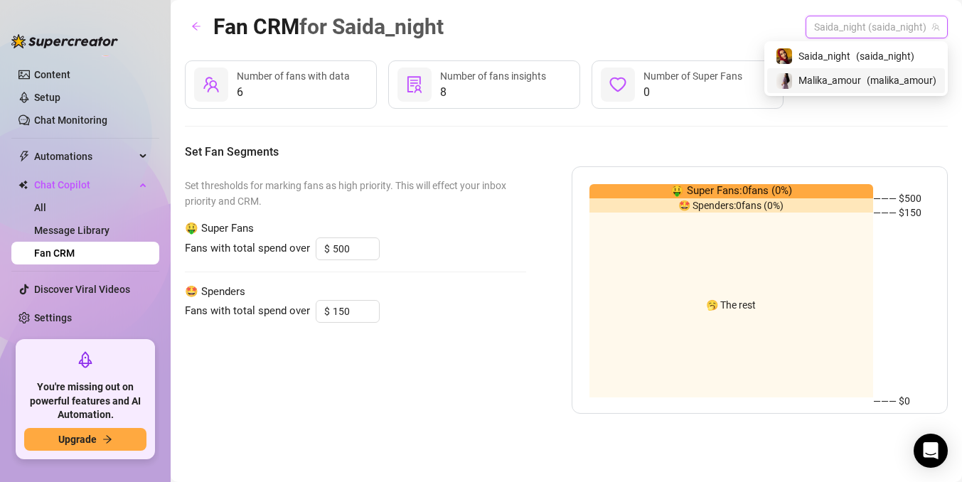
click at [873, 83] on span "( malika_amour )" at bounding box center [902, 81] width 70 height 16
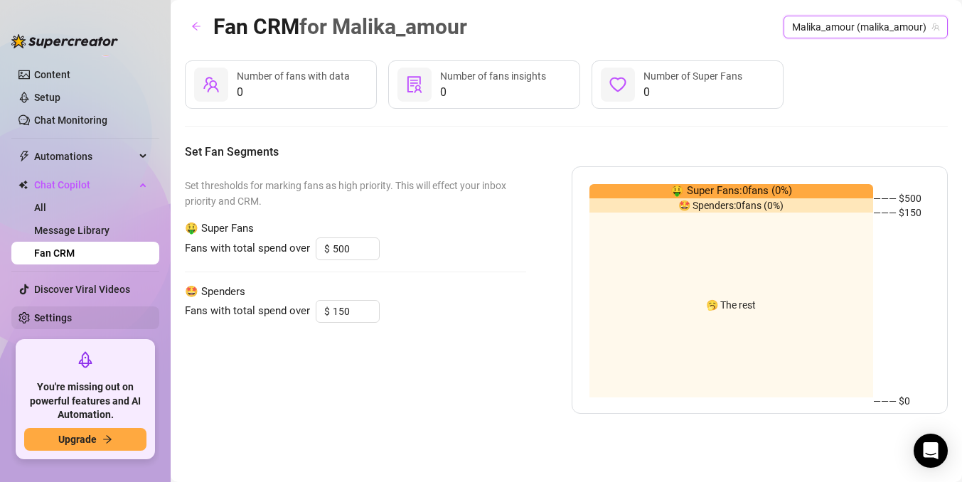
click at [56, 319] on link "Settings" at bounding box center [53, 317] width 38 height 11
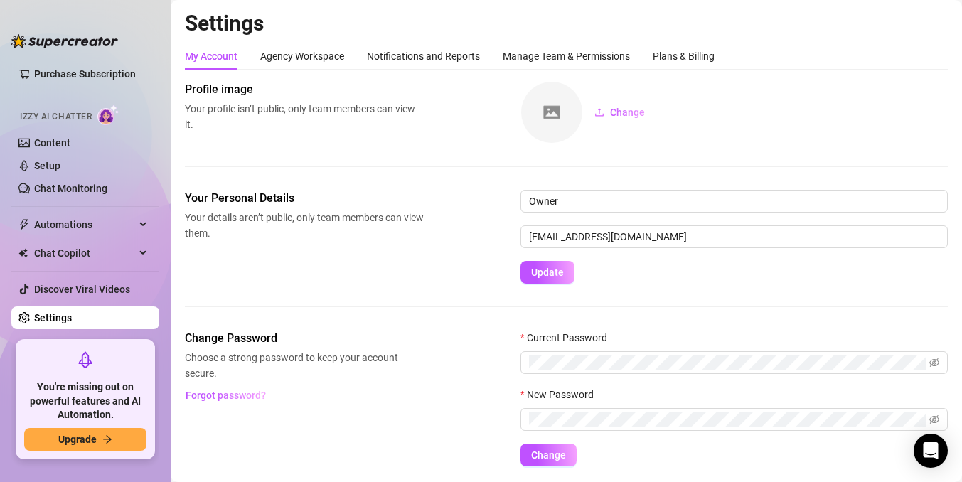
scroll to position [84, 0]
